Goal: Information Seeking & Learning: Learn about a topic

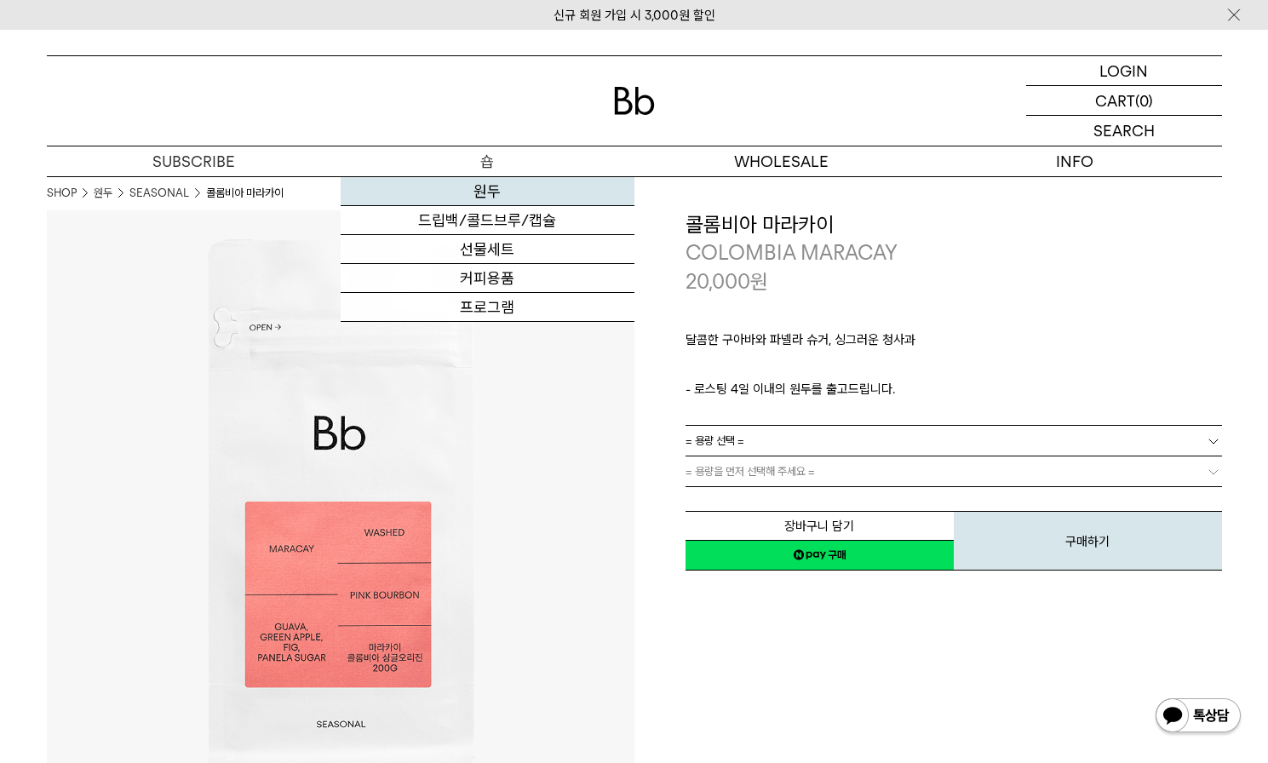
click at [484, 192] on link "원두" at bounding box center [488, 191] width 294 height 29
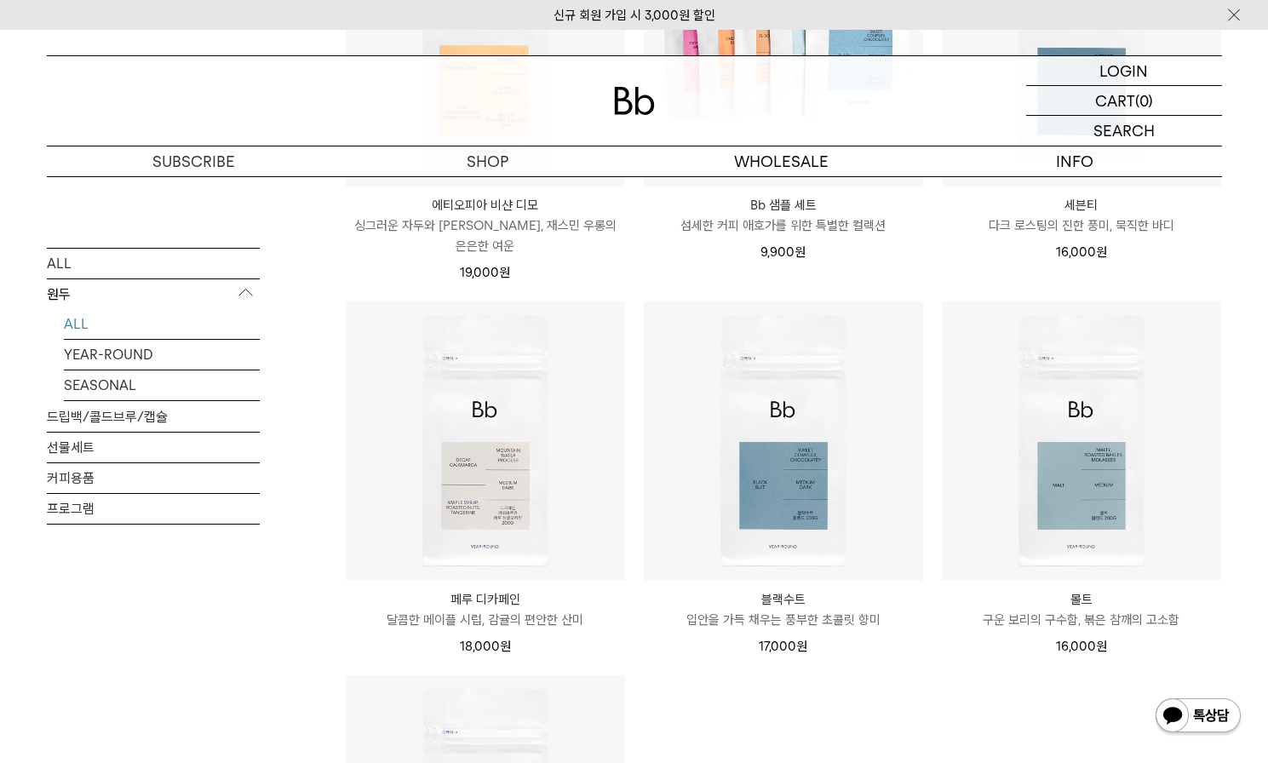
scroll to position [886, 0]
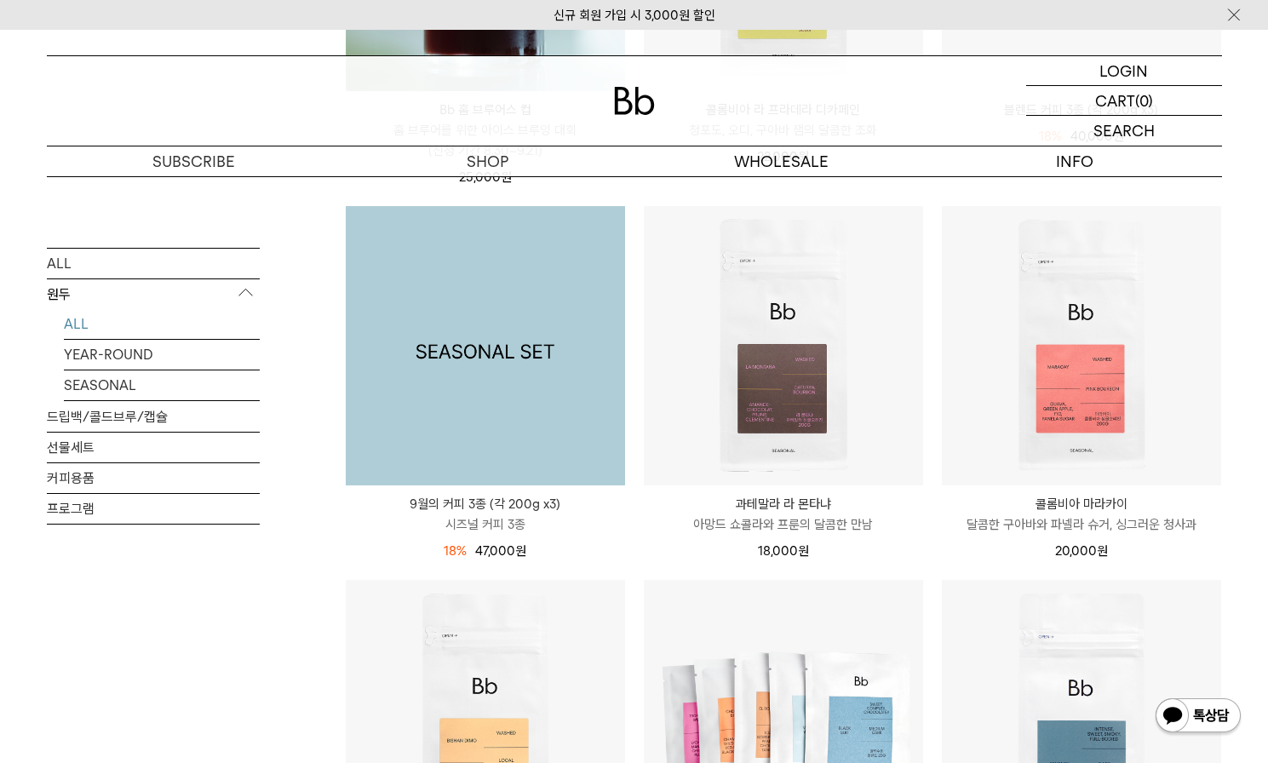
scroll to position [540, 0]
